Goal: Information Seeking & Learning: Learn about a topic

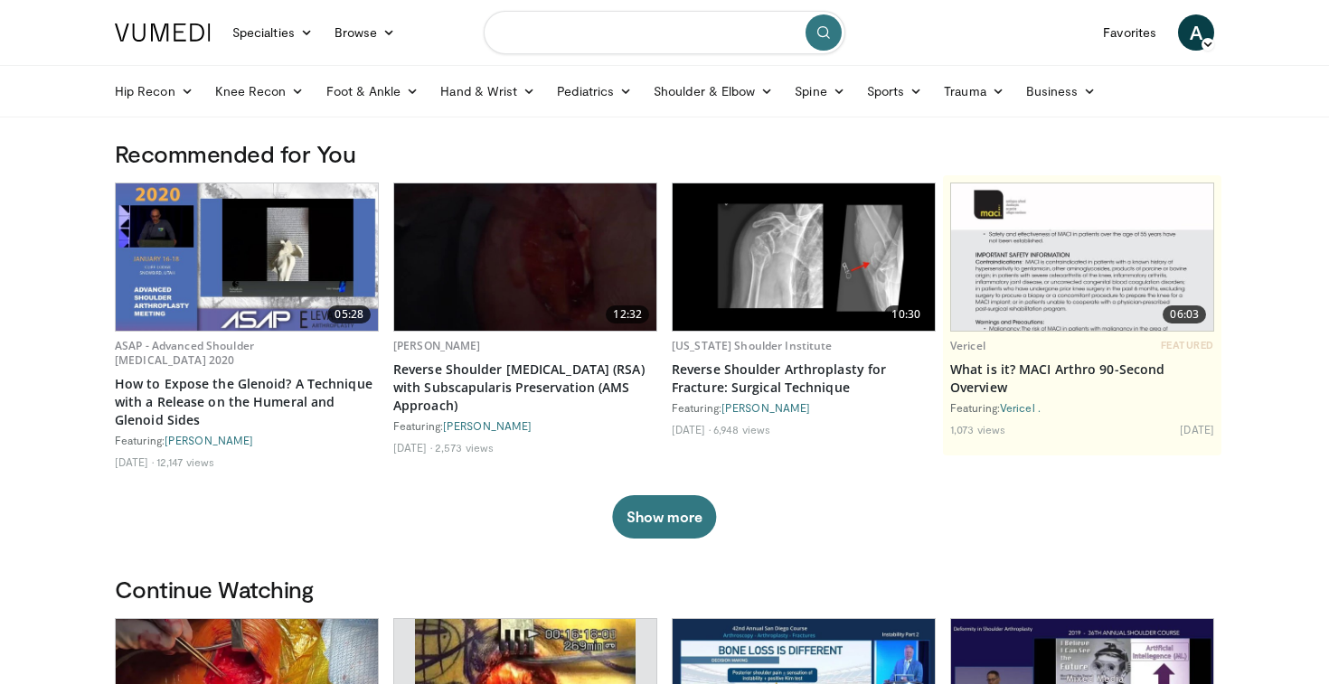
click at [542, 37] on input "Search topics, interventions" at bounding box center [665, 32] width 362 height 43
type input "*"
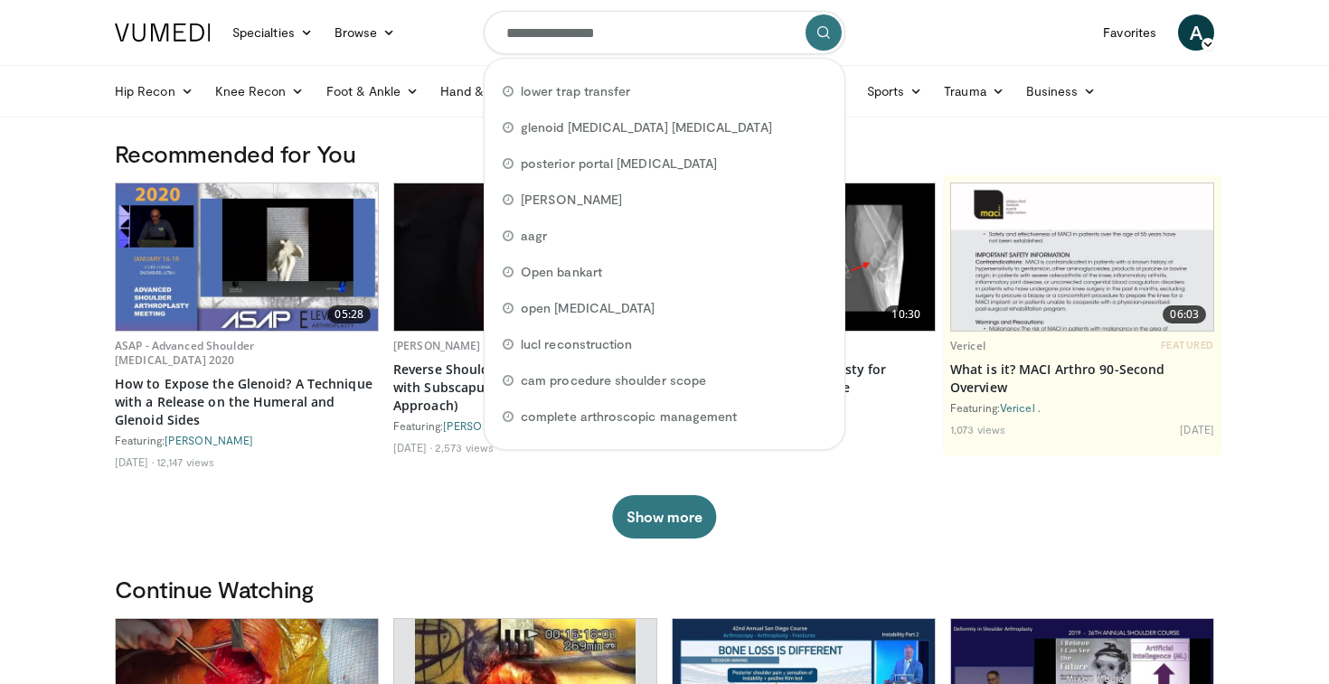
type input "**********"
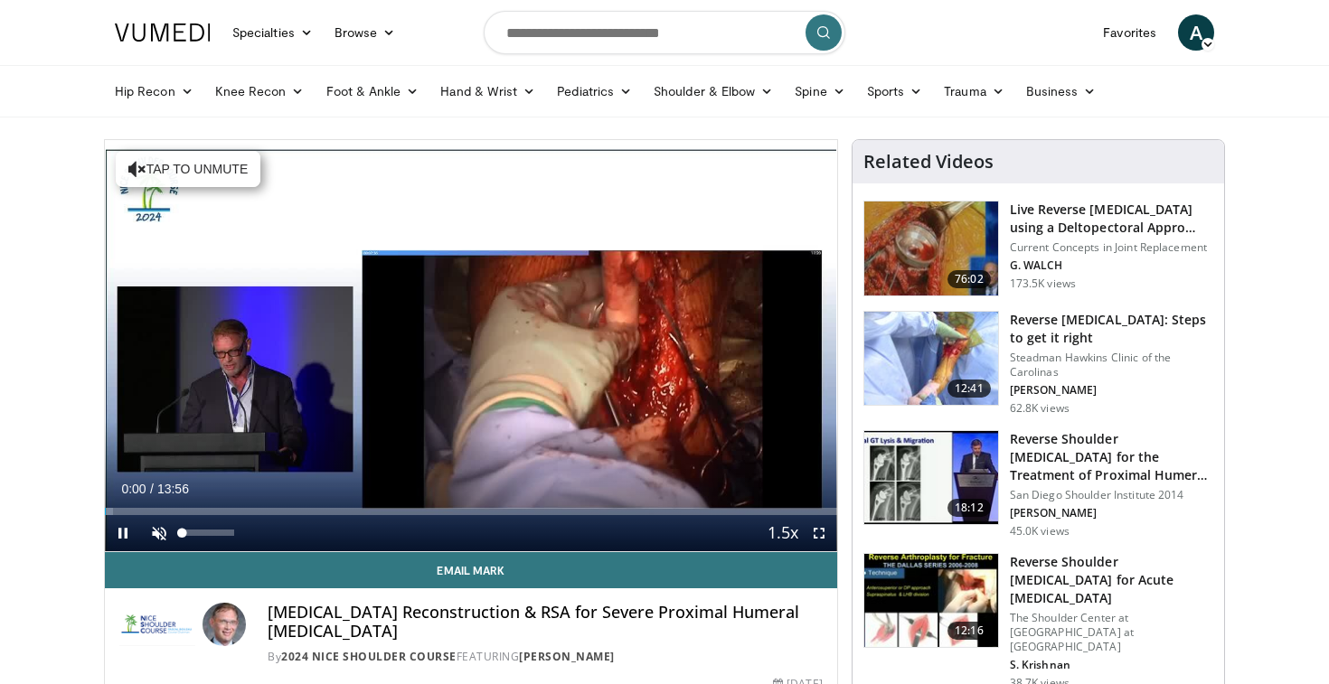
click at [161, 538] on span "Video Player" at bounding box center [159, 533] width 36 height 36
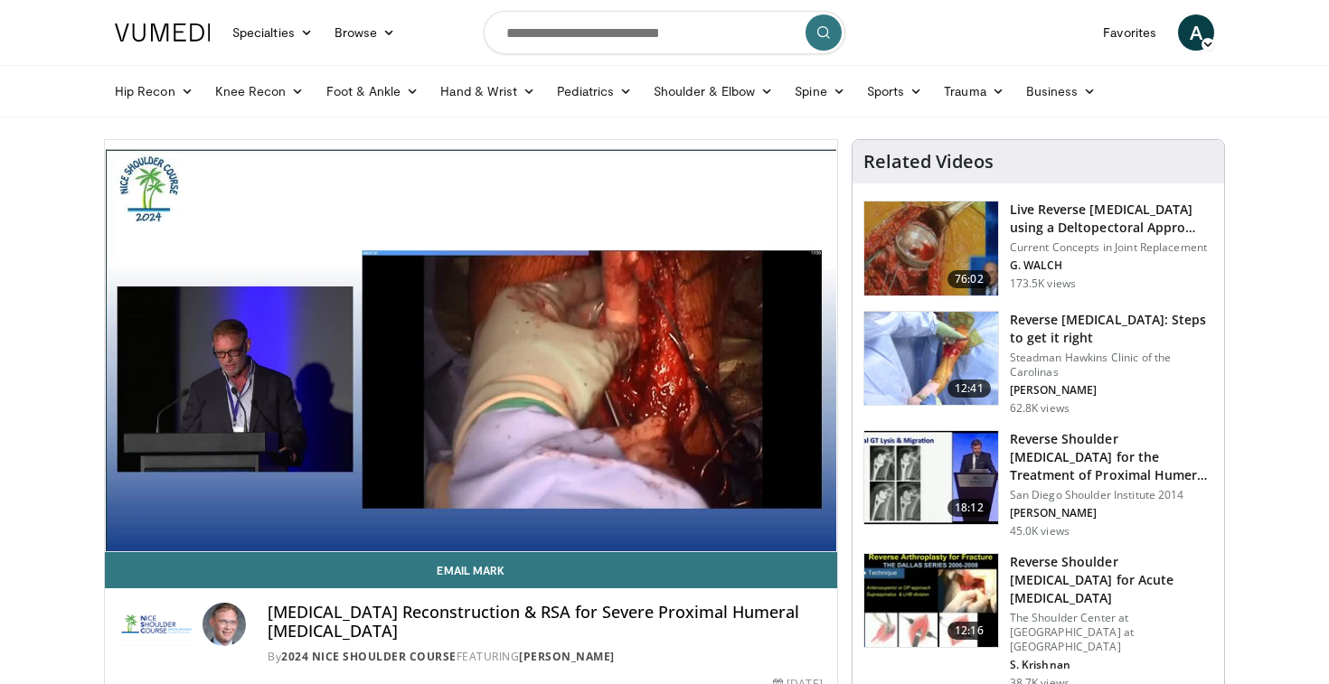
drag, startPoint x: 698, startPoint y: 9, endPoint x: 846, endPoint y: 275, distance: 304.4
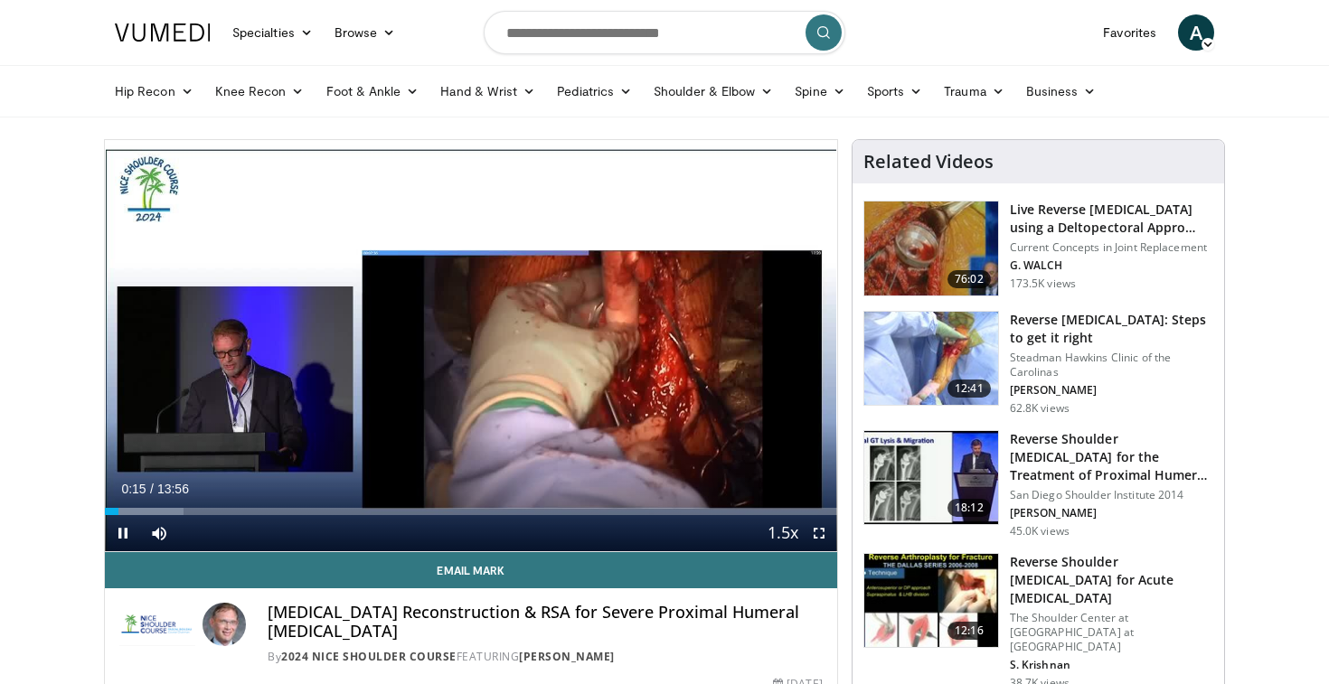
click at [825, 534] on span "Video Player" at bounding box center [819, 533] width 36 height 36
click at [816, 533] on span "Video Player" at bounding box center [819, 533] width 36 height 36
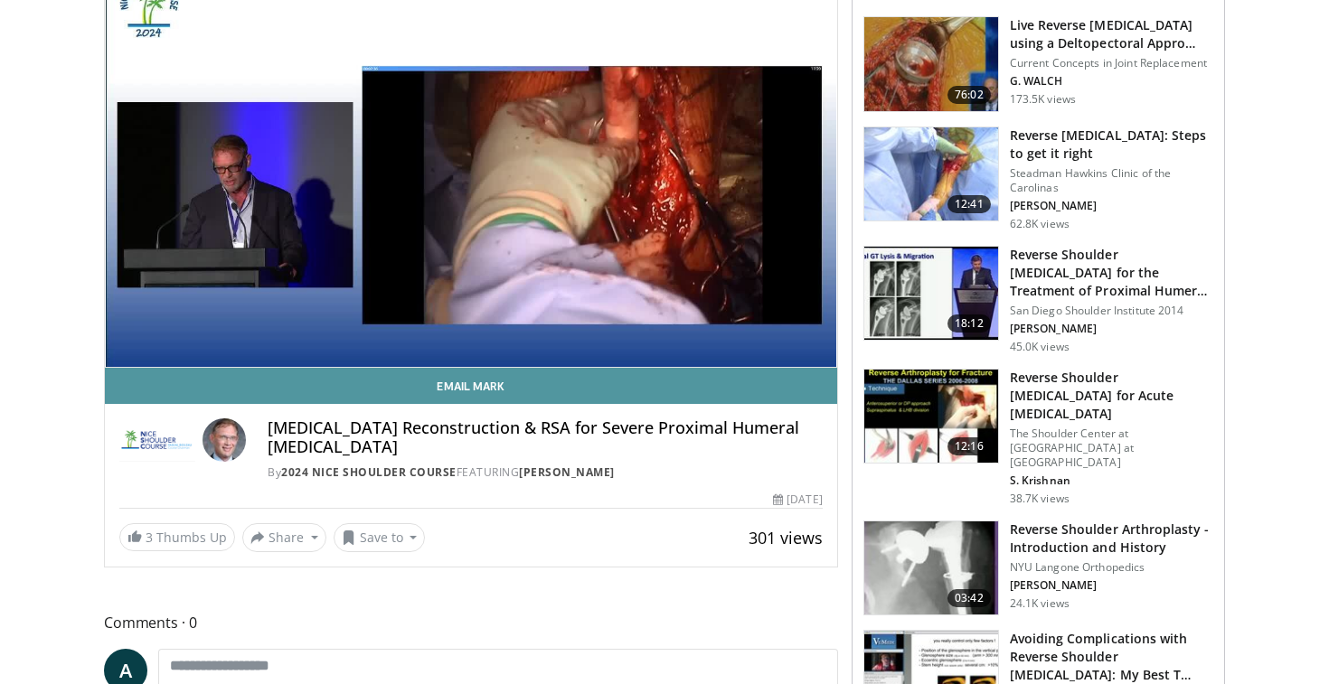
scroll to position [185, 0]
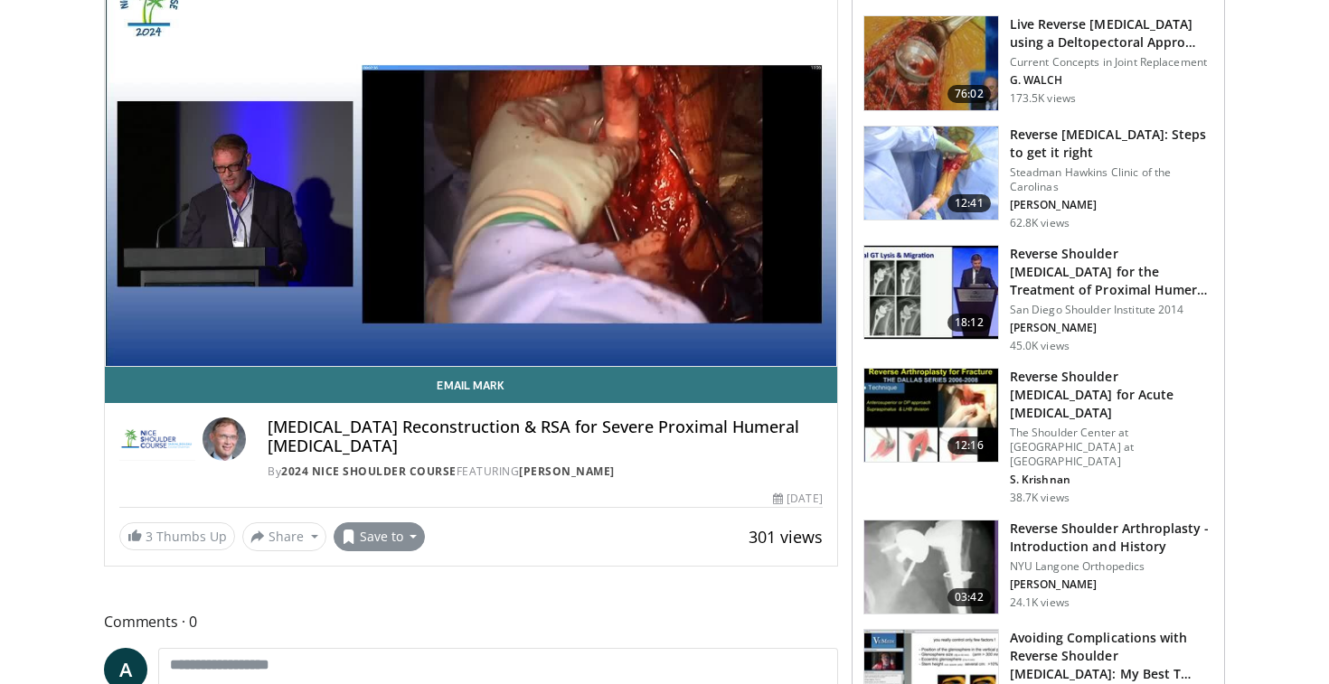
click at [369, 540] on button "Save to" at bounding box center [380, 537] width 92 height 29
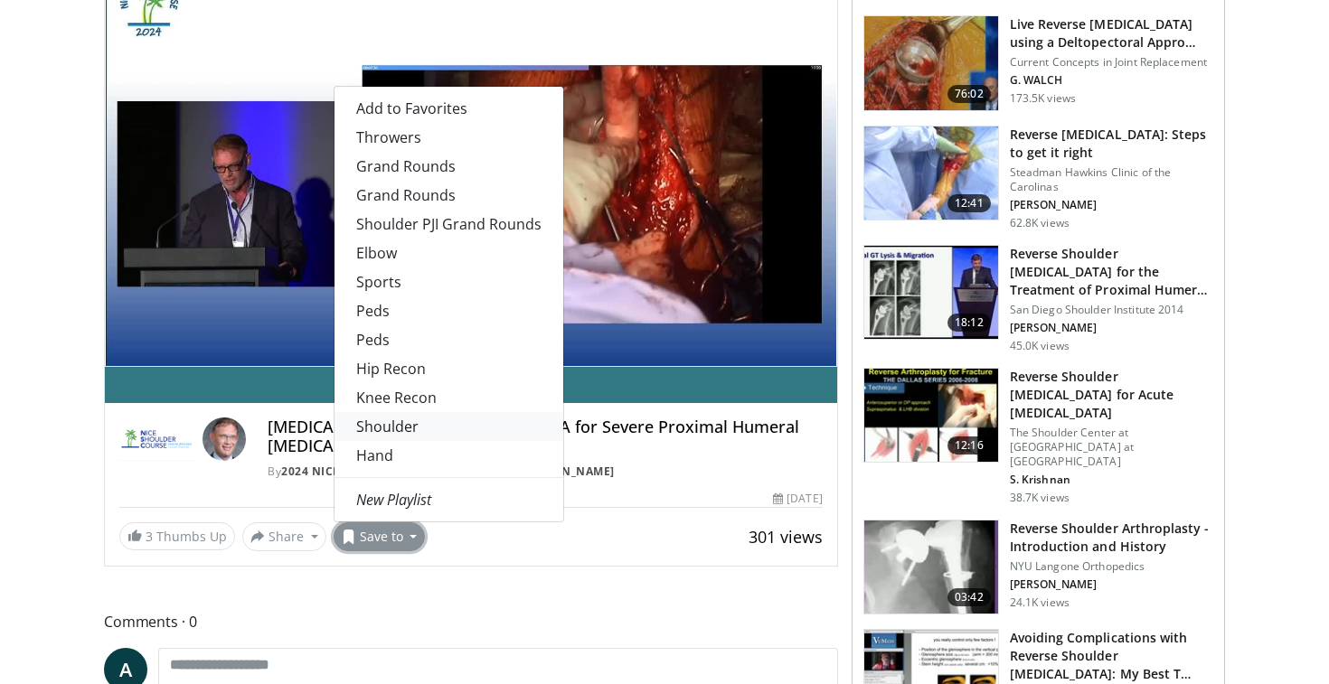
click at [401, 425] on link "Shoulder" at bounding box center [449, 426] width 229 height 29
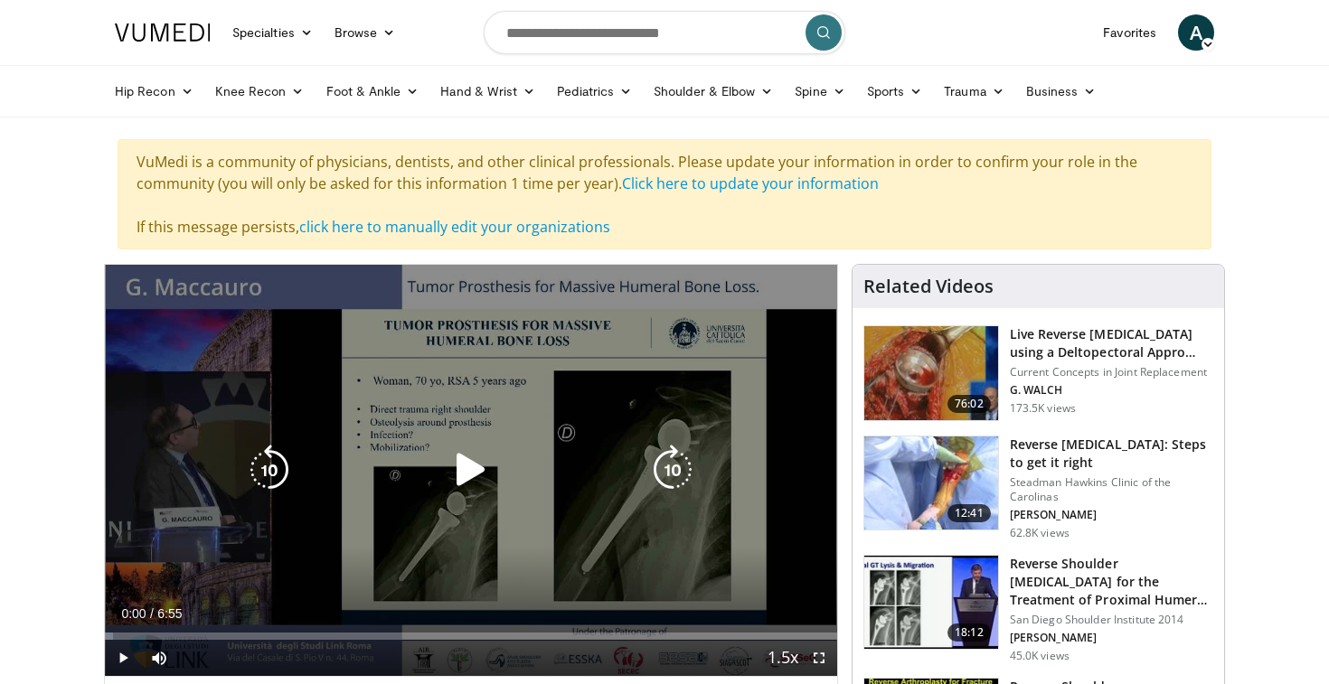
click at [458, 437] on div "10 seconds Tap to unmute" at bounding box center [471, 470] width 732 height 411
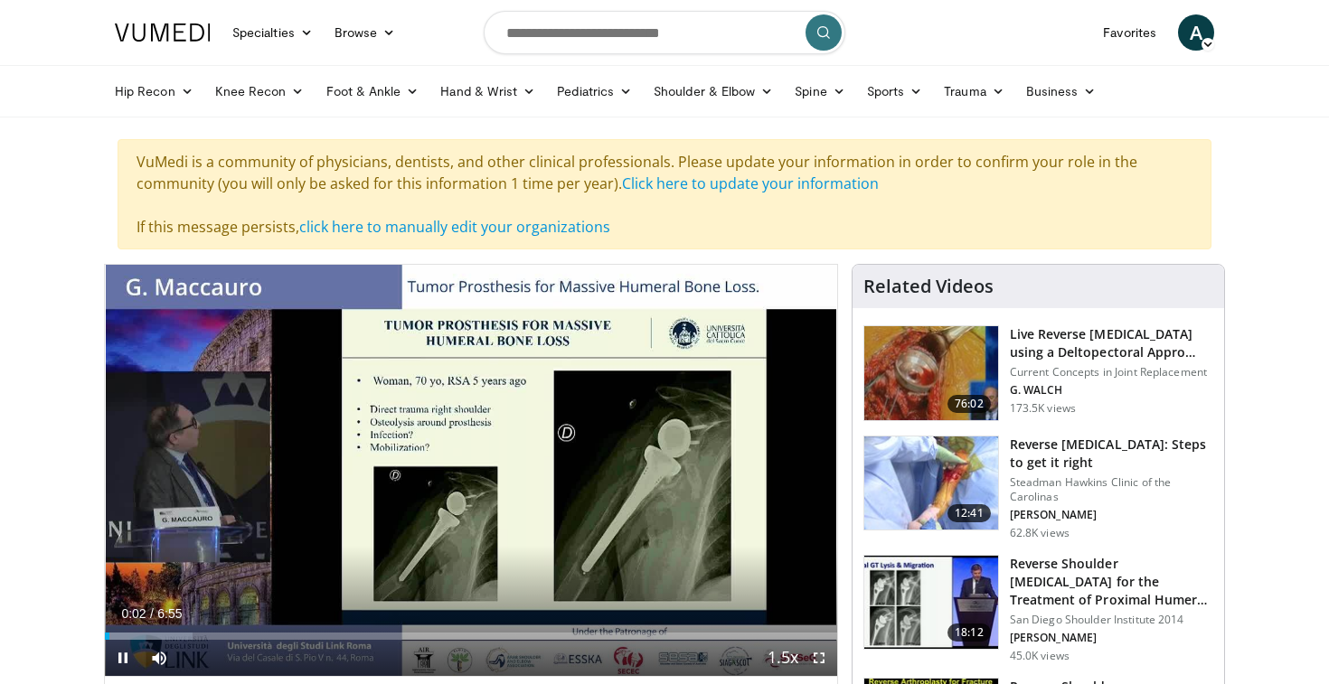
click at [821, 655] on span "Video Player" at bounding box center [819, 658] width 36 height 36
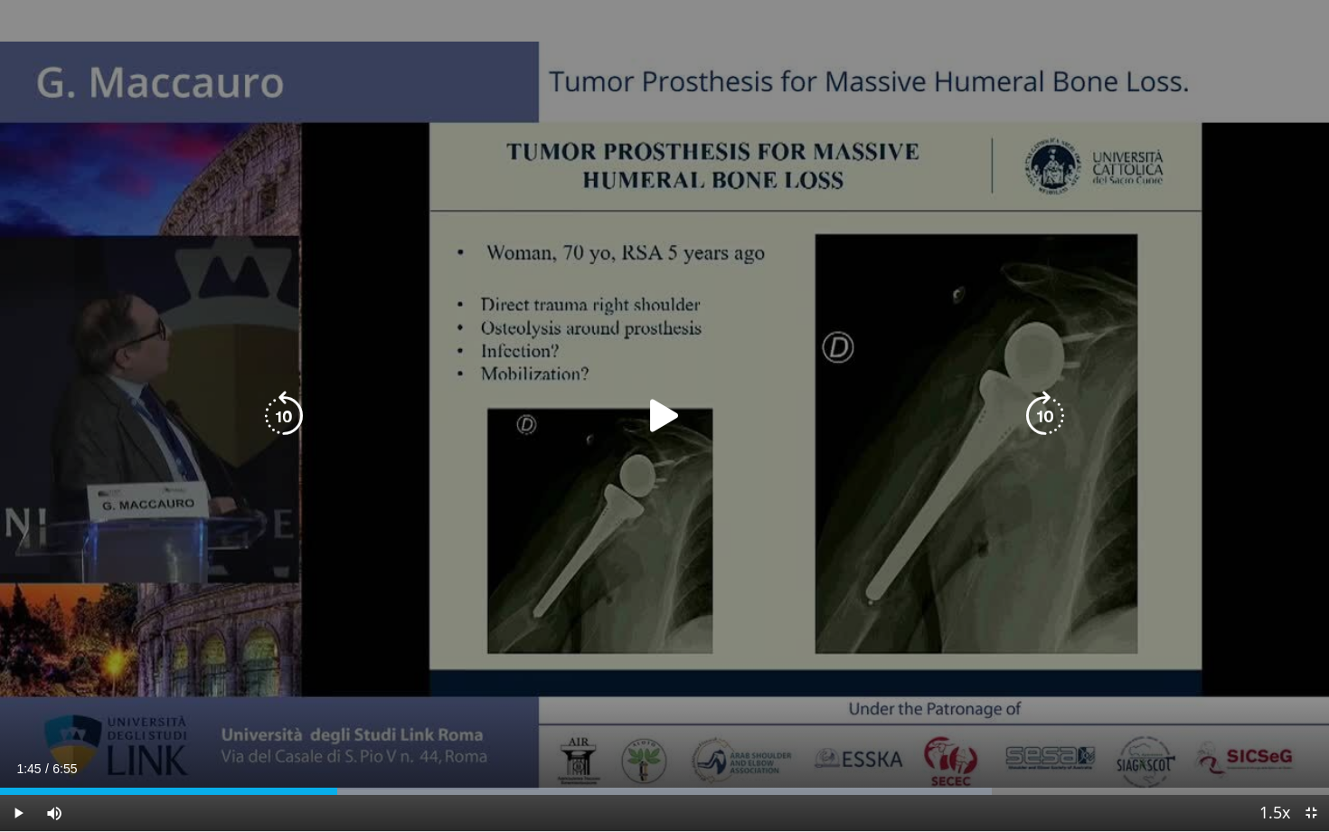
click at [662, 428] on icon "Video Player" at bounding box center [664, 416] width 51 height 51
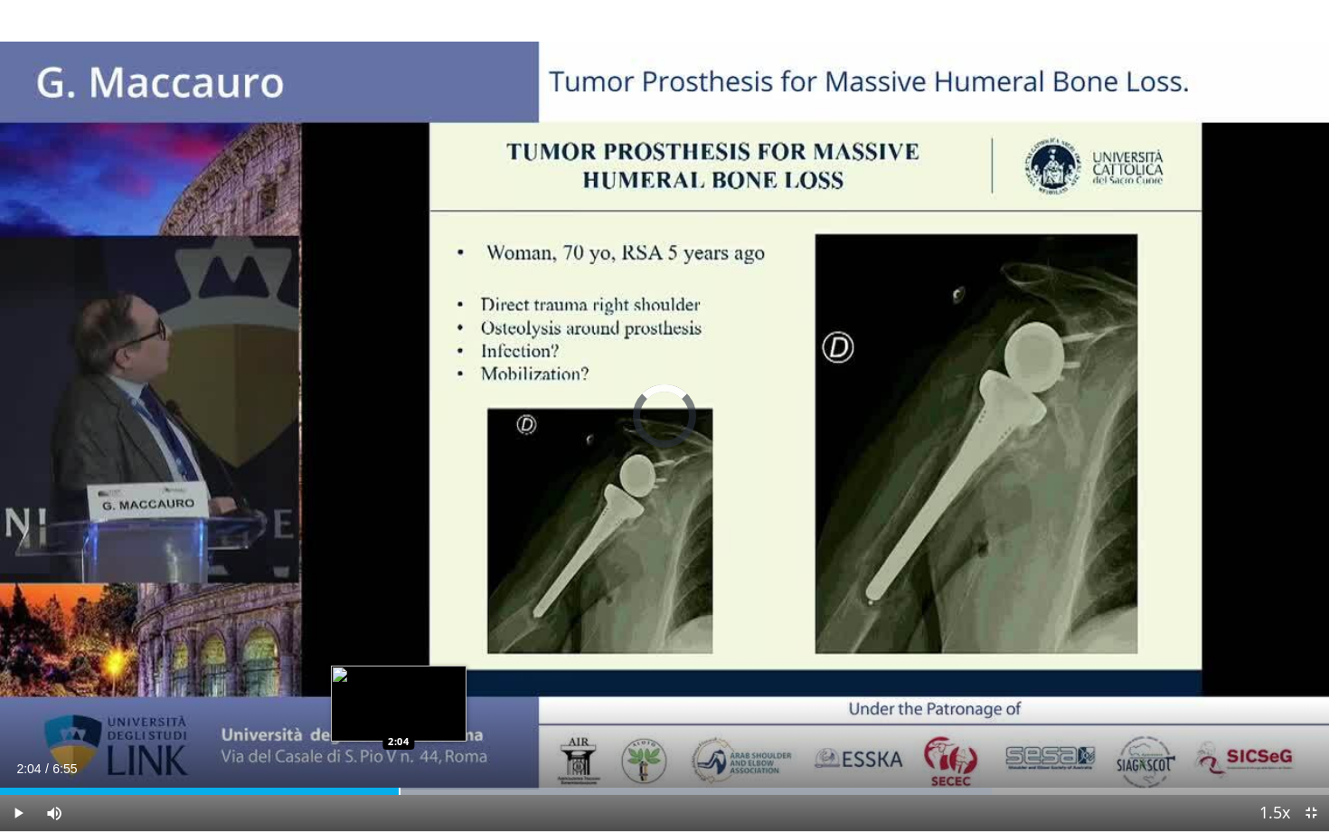
click at [399, 684] on div "Progress Bar" at bounding box center [400, 791] width 2 height 7
click at [375, 684] on div "Loaded : 81.86% 2:05 1:57" at bounding box center [664, 786] width 1329 height 17
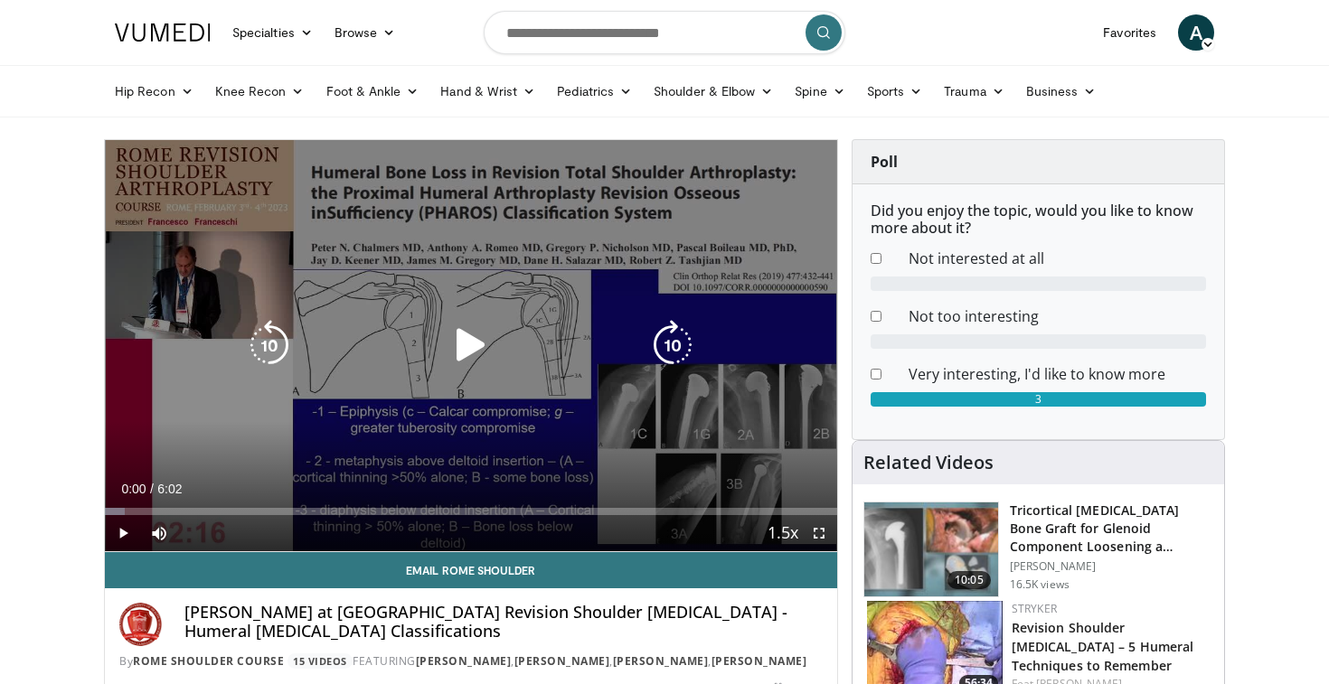
click at [476, 345] on icon "Video Player" at bounding box center [471, 345] width 51 height 51
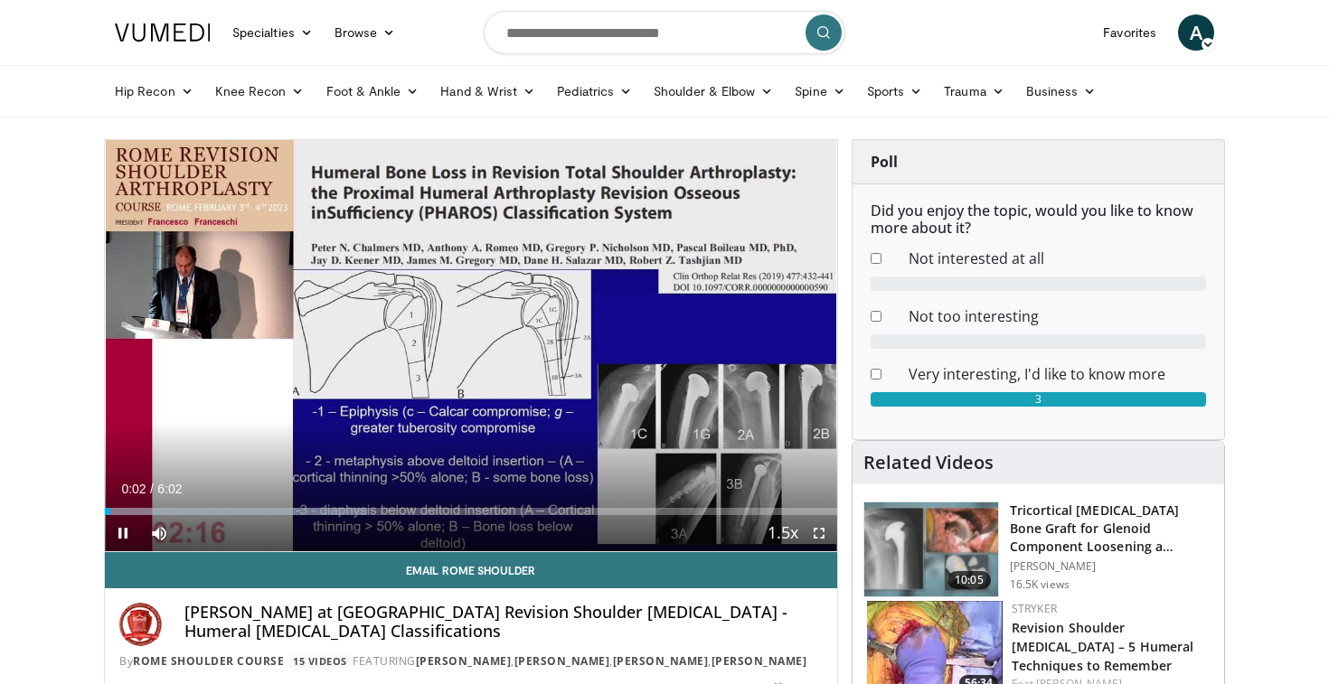
click at [818, 529] on span "Video Player" at bounding box center [819, 533] width 36 height 36
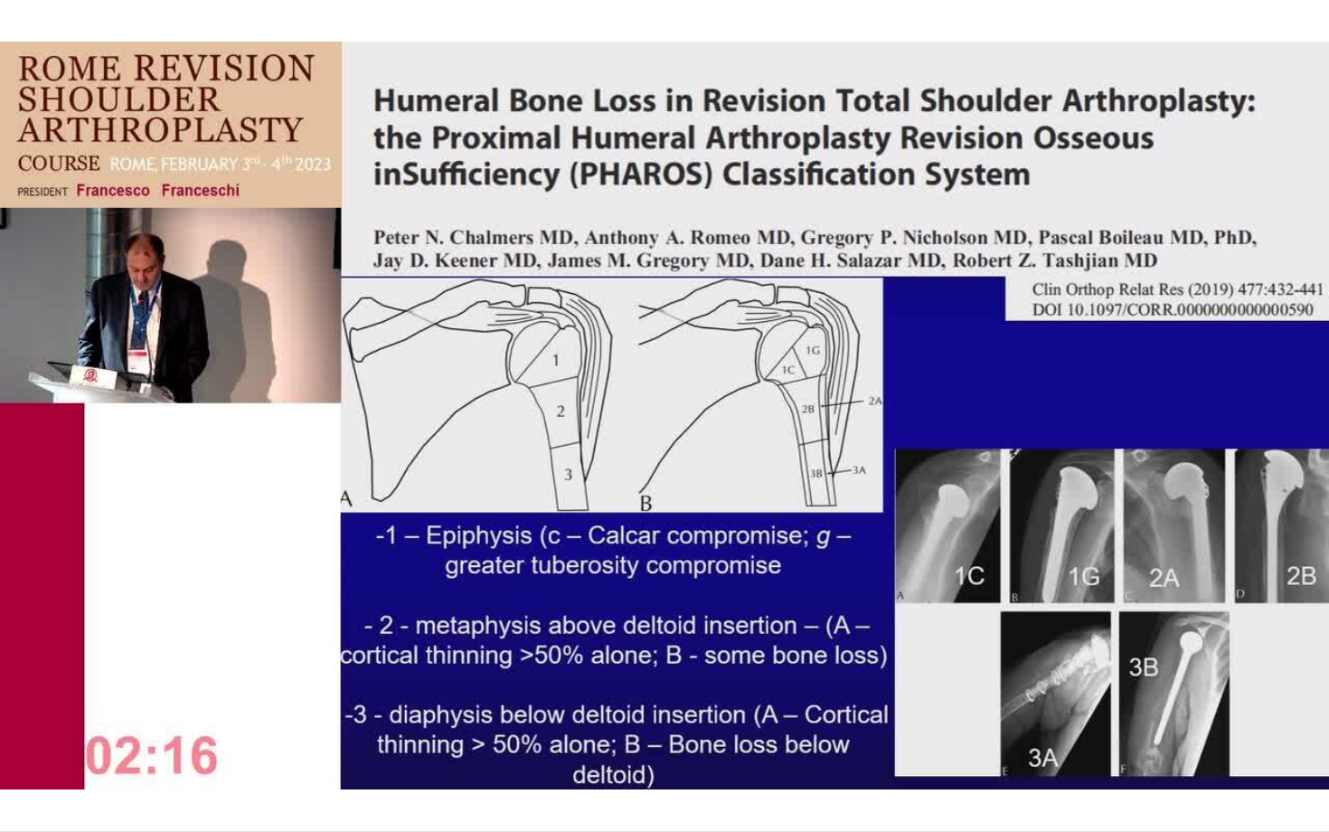
click at [1325, 684] on div "10 seconds Tap to unmute" at bounding box center [664, 415] width 1329 height 831
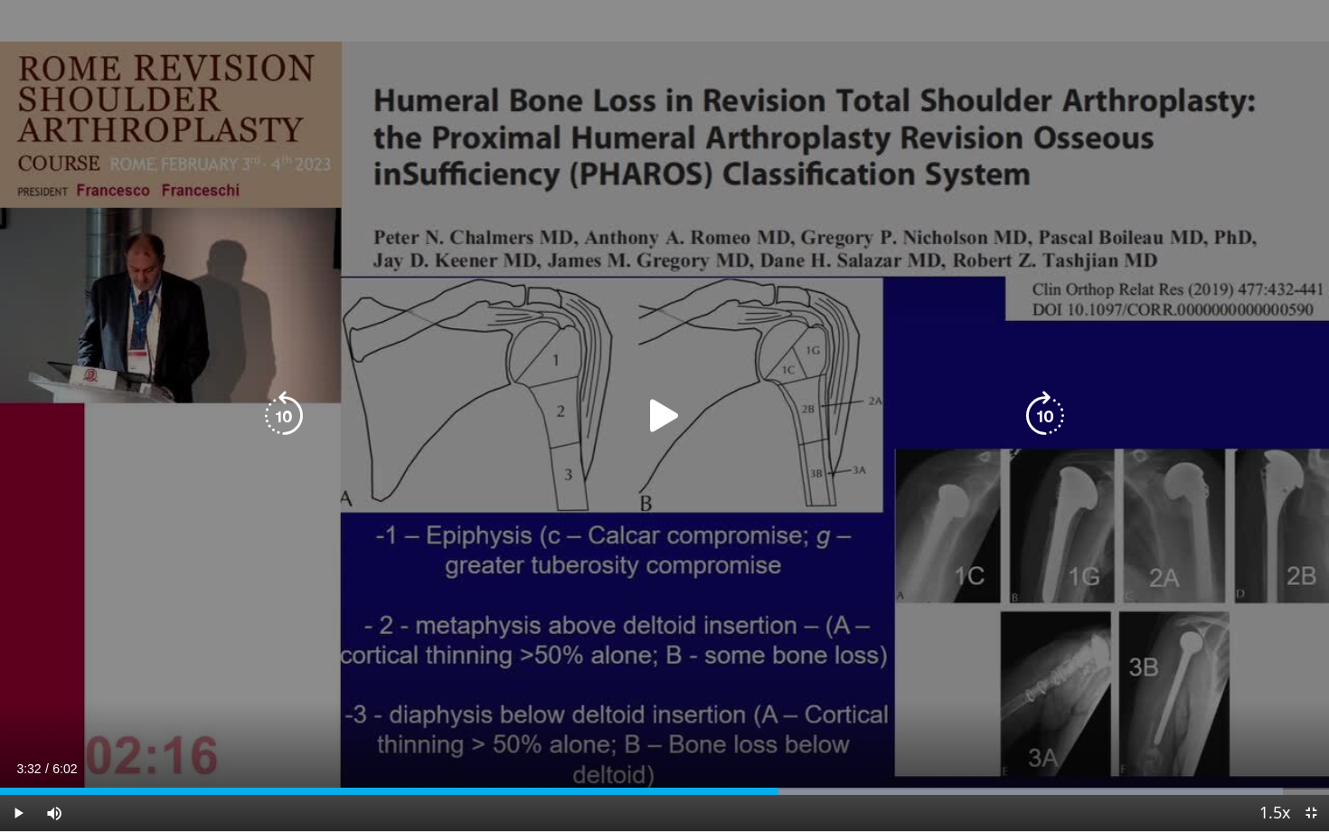
click at [654, 412] on icon "Video Player" at bounding box center [664, 416] width 51 height 51
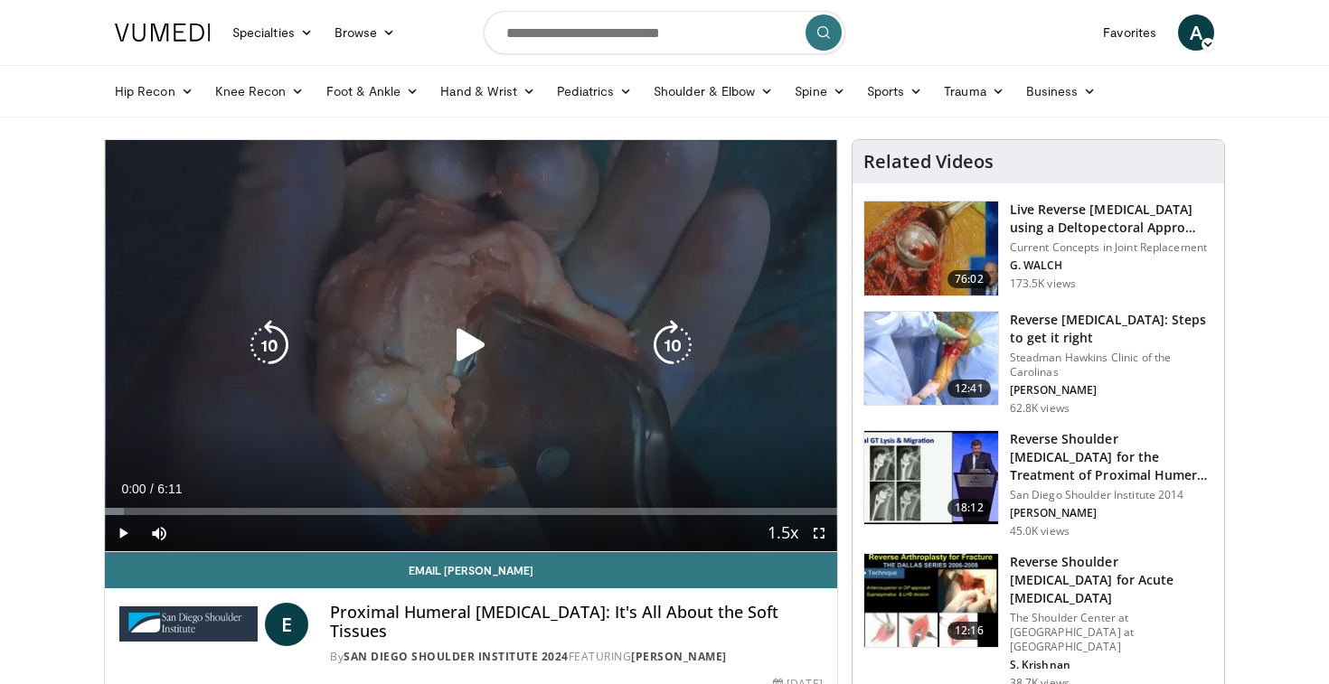
click at [566, 382] on div "10 seconds Tap to unmute" at bounding box center [471, 345] width 732 height 411
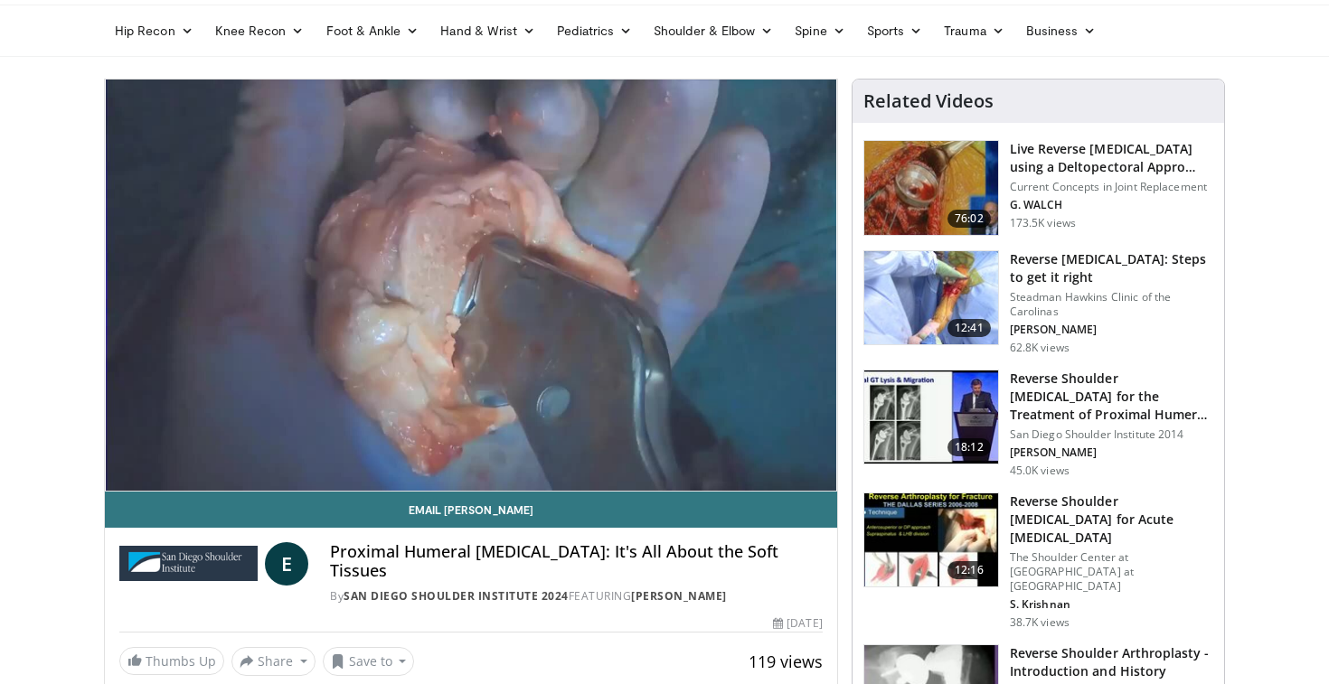
scroll to position [61, 0]
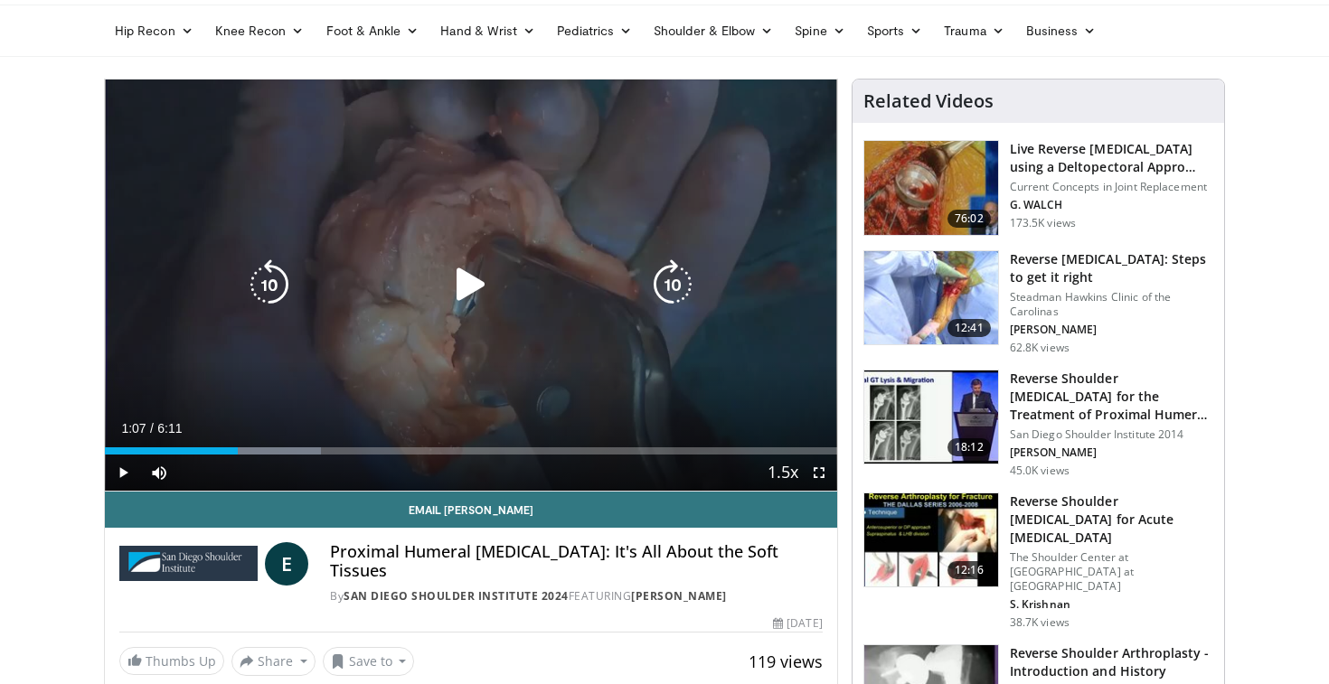
click at [470, 297] on icon "Video Player" at bounding box center [471, 284] width 51 height 51
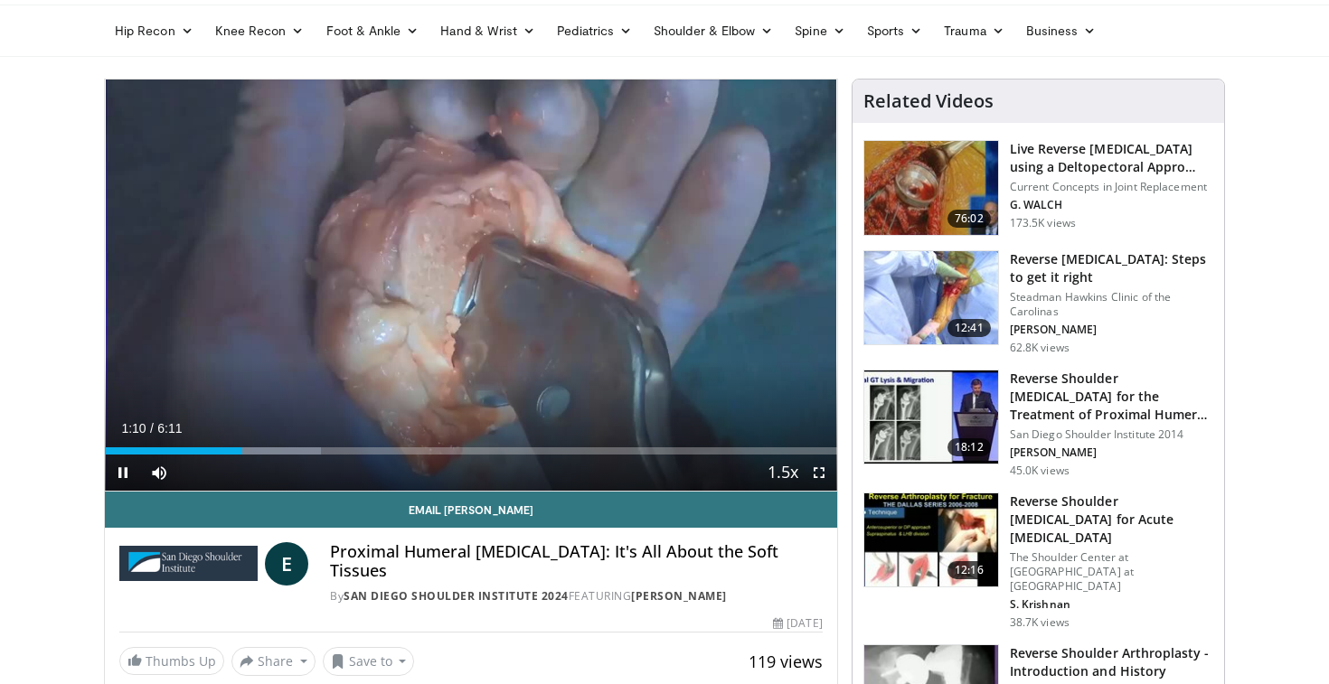
click at [816, 474] on span "Video Player" at bounding box center [819, 473] width 36 height 36
click at [830, 467] on span "Video Player" at bounding box center [819, 473] width 36 height 36
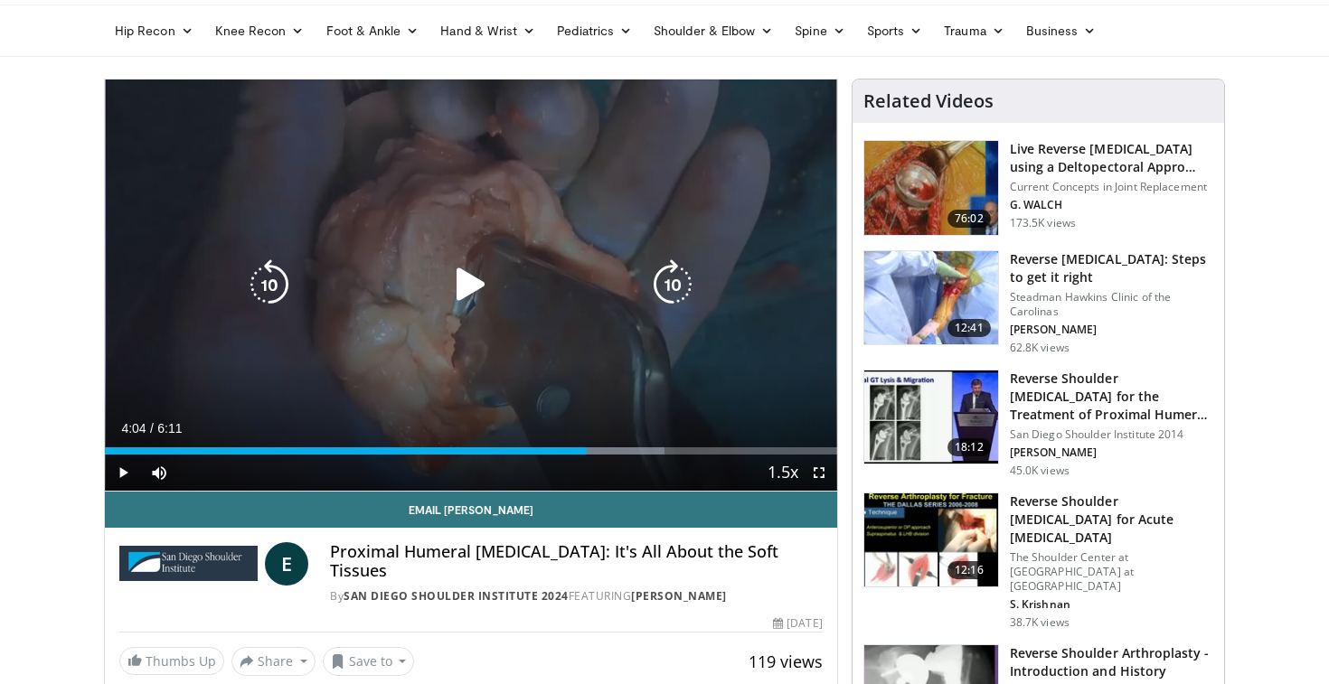
click at [162, 291] on div "10 seconds Tap to unmute" at bounding box center [471, 285] width 732 height 411
click at [468, 283] on icon "Video Player" at bounding box center [471, 284] width 51 height 51
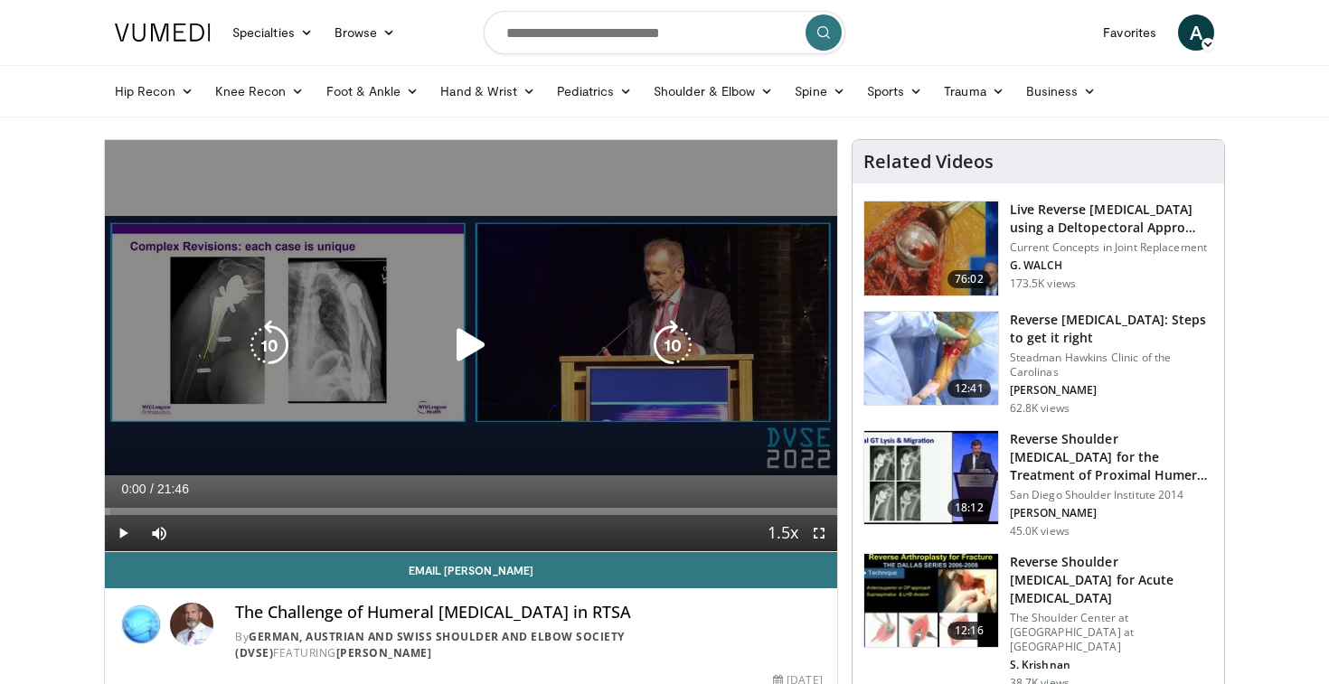
click at [489, 340] on icon "Video Player" at bounding box center [471, 345] width 51 height 51
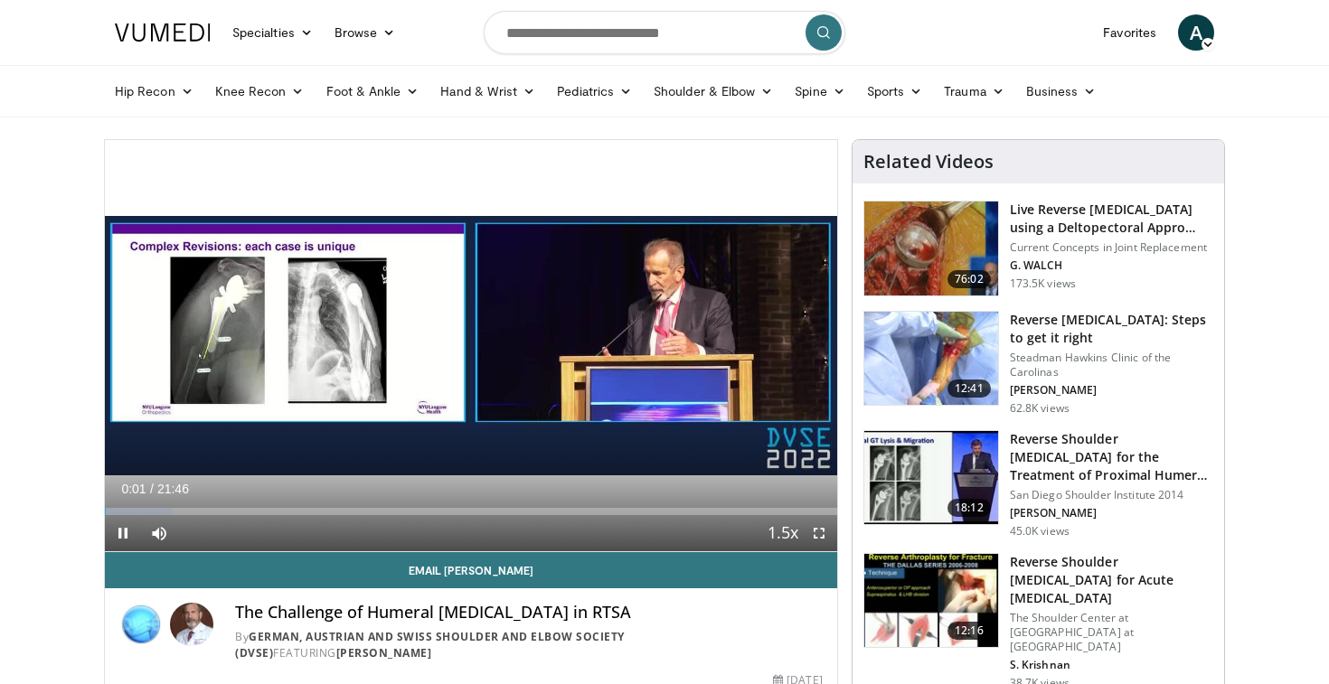
click at [813, 531] on span "Video Player" at bounding box center [819, 533] width 36 height 36
